Goal: Check status: Check status

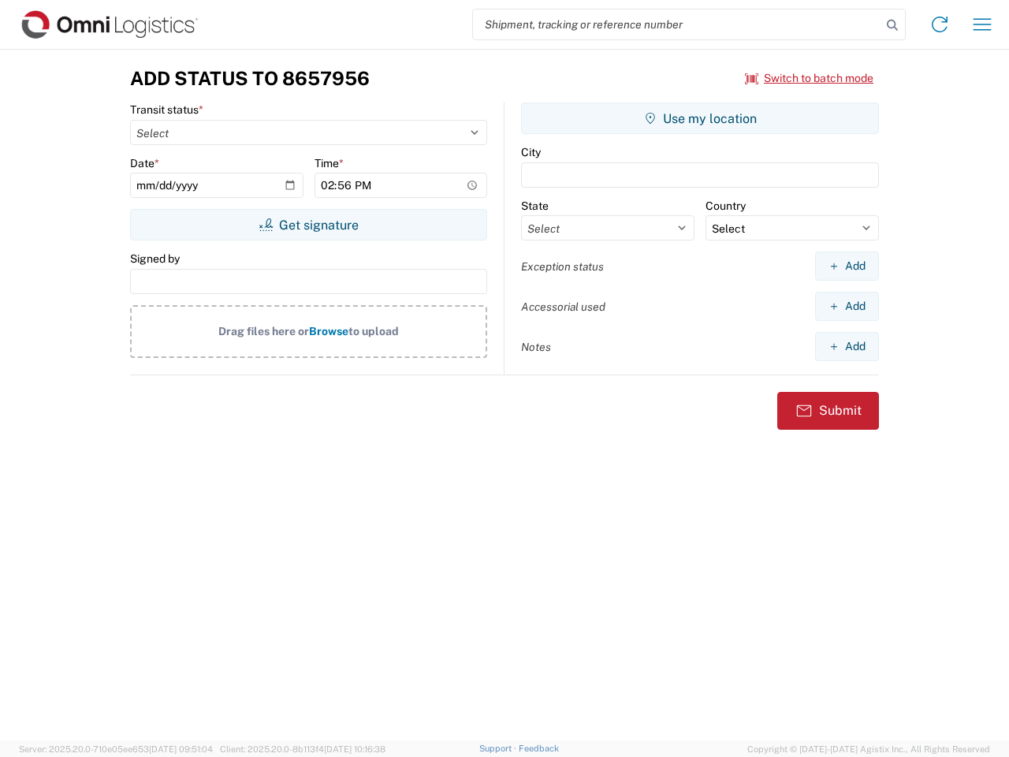
click at [677, 24] on input "search" at bounding box center [677, 24] width 408 height 30
click at [893, 25] on icon at bounding box center [893, 25] width 22 height 22
click at [940, 24] on icon at bounding box center [939, 24] width 25 height 25
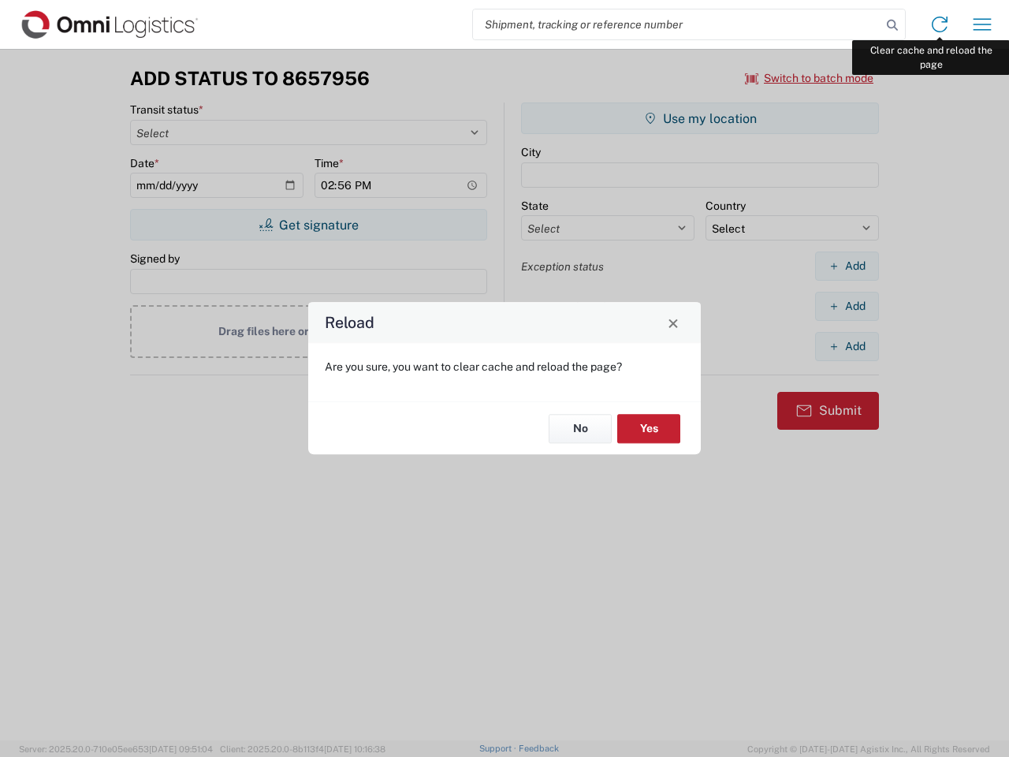
click at [983, 24] on div "Reload Are you sure, you want to clear cache and reload the page? No Yes" at bounding box center [504, 378] width 1009 height 757
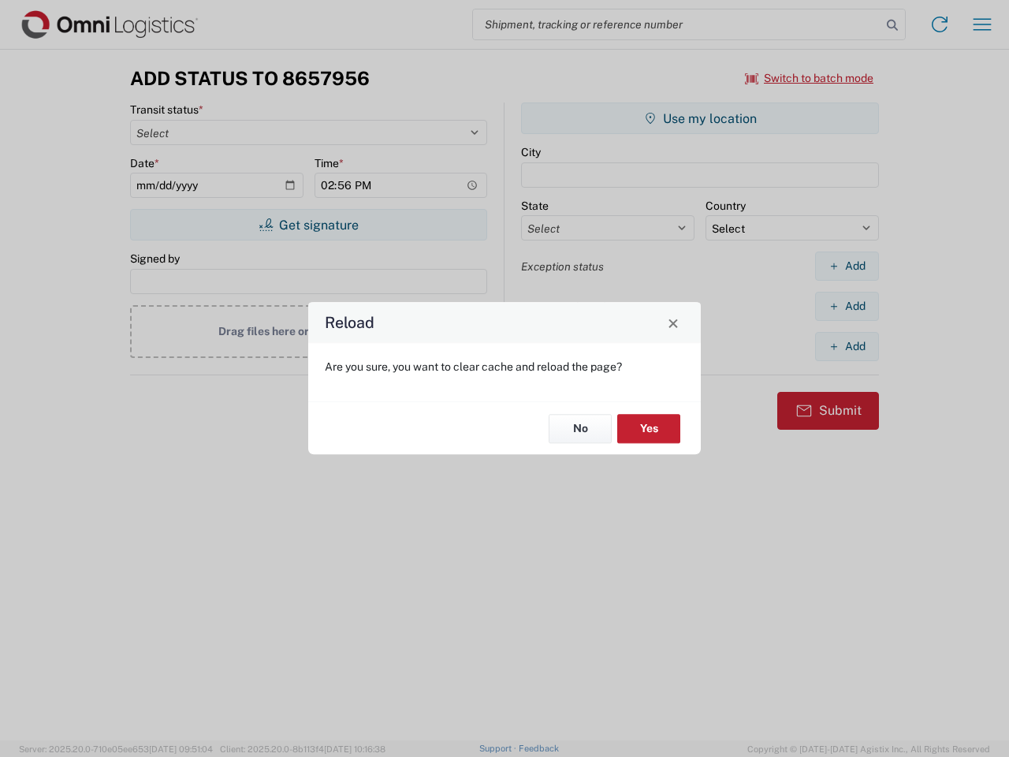
click at [810, 78] on div "Reload Are you sure, you want to clear cache and reload the page? No Yes" at bounding box center [504, 378] width 1009 height 757
click at [308, 225] on div "Reload Are you sure, you want to clear cache and reload the page? No Yes" at bounding box center [504, 378] width 1009 height 757
click at [700, 118] on div "Reload Are you sure, you want to clear cache and reload the page? No Yes" at bounding box center [504, 378] width 1009 height 757
click at [847, 266] on div "Reload Are you sure, you want to clear cache and reload the page? No Yes" at bounding box center [504, 378] width 1009 height 757
click at [847, 306] on div "Reload Are you sure, you want to clear cache and reload the page? No Yes" at bounding box center [504, 378] width 1009 height 757
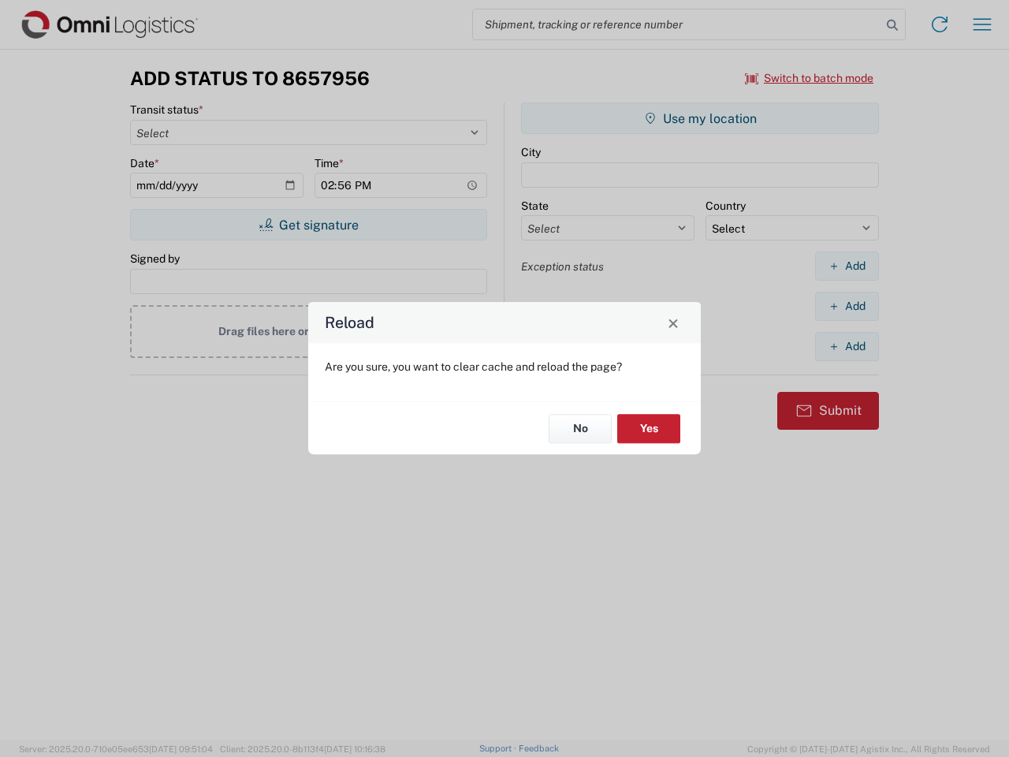
click at [847, 346] on div "Reload Are you sure, you want to clear cache and reload the page? No Yes" at bounding box center [504, 378] width 1009 height 757
